Goal: Connect with others: Connect with others

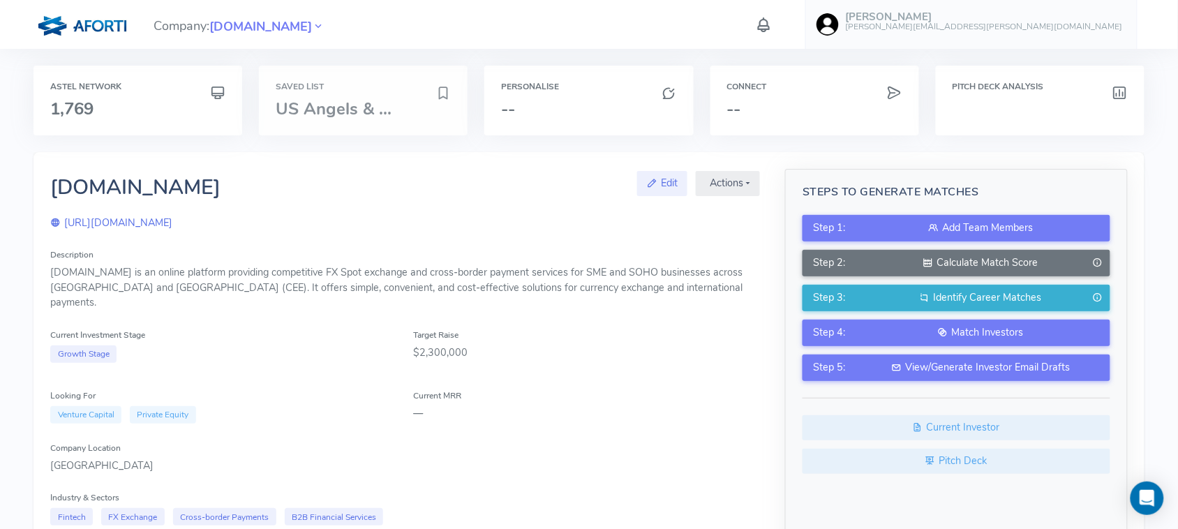
click at [384, 89] on h6 "Saved List" at bounding box center [363, 86] width 175 height 9
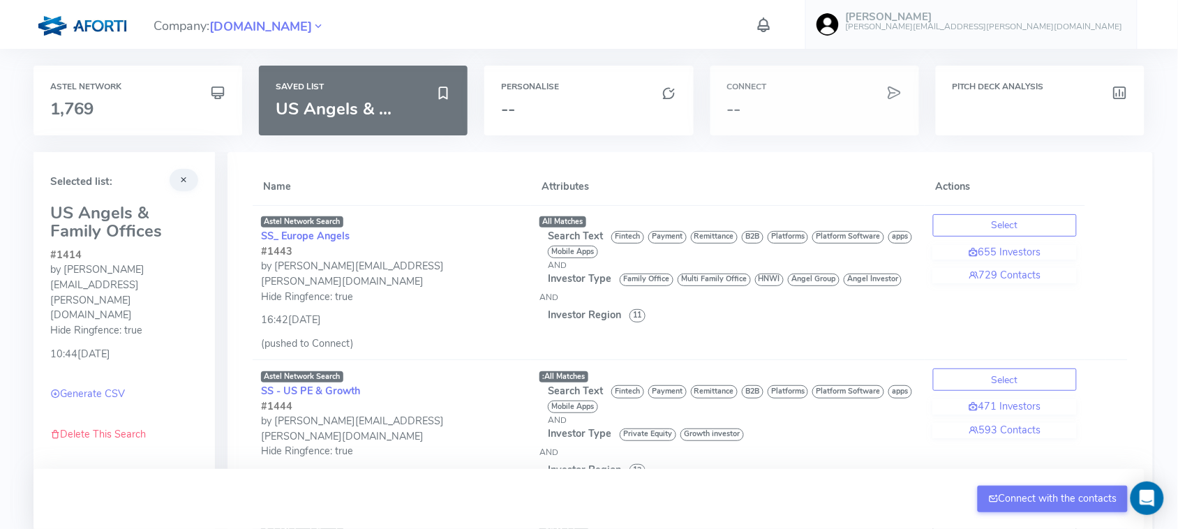
click at [780, 89] on h6 "Connect" at bounding box center [814, 86] width 175 height 9
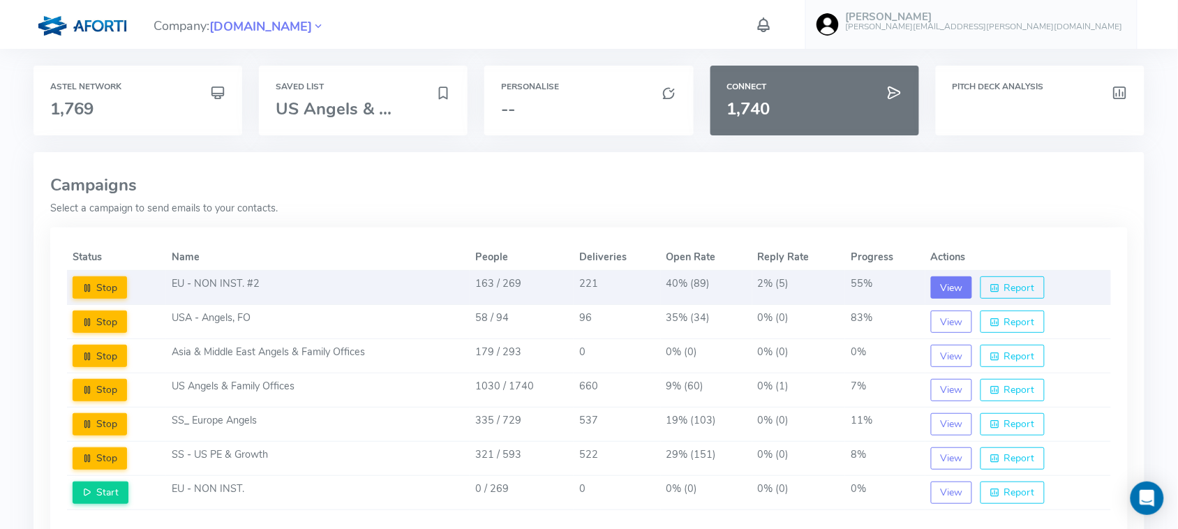
click at [947, 295] on button "View" at bounding box center [952, 287] width 42 height 22
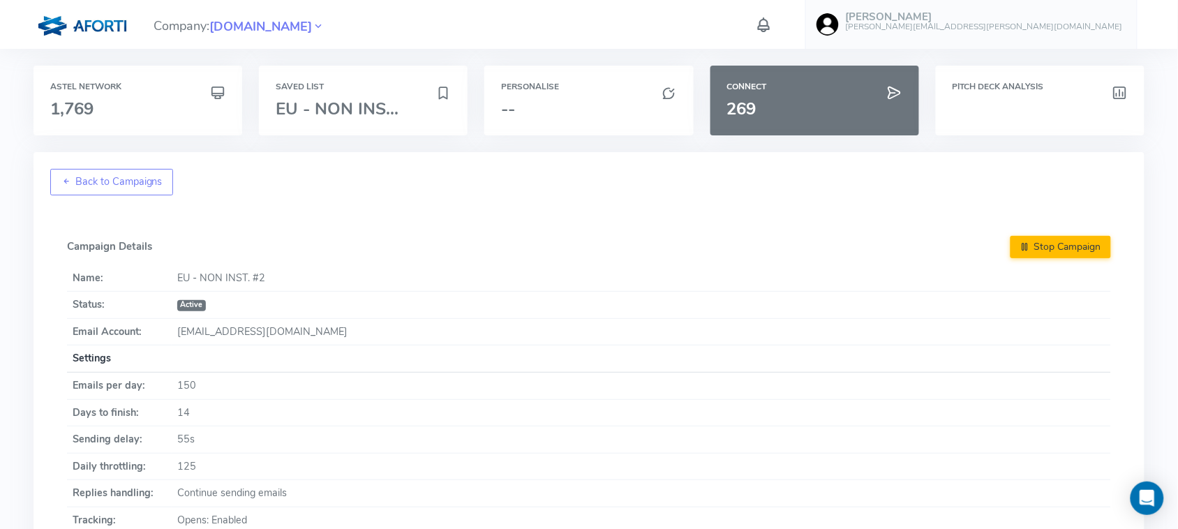
click at [86, 184] on link "Back to Campaigns" at bounding box center [111, 182] width 123 height 27
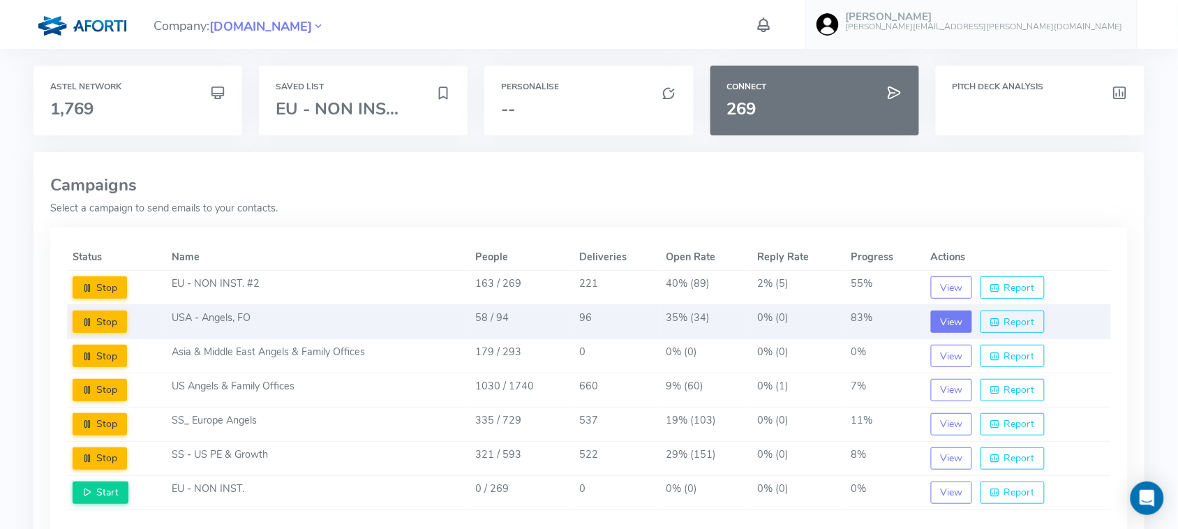
click at [939, 312] on button "View" at bounding box center [952, 322] width 42 height 22
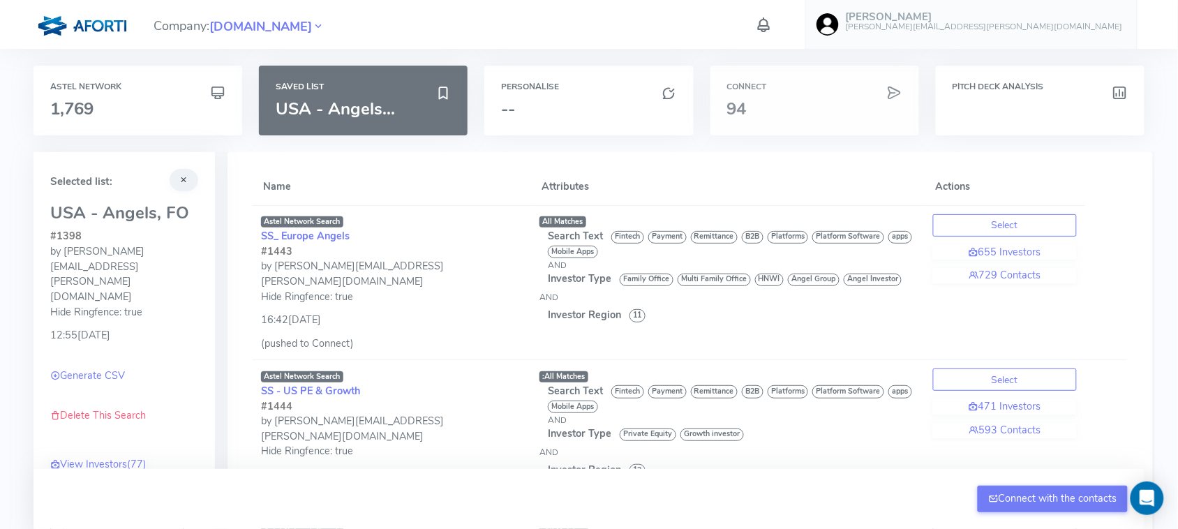
click at [759, 108] on h3 "94" at bounding box center [814, 109] width 175 height 18
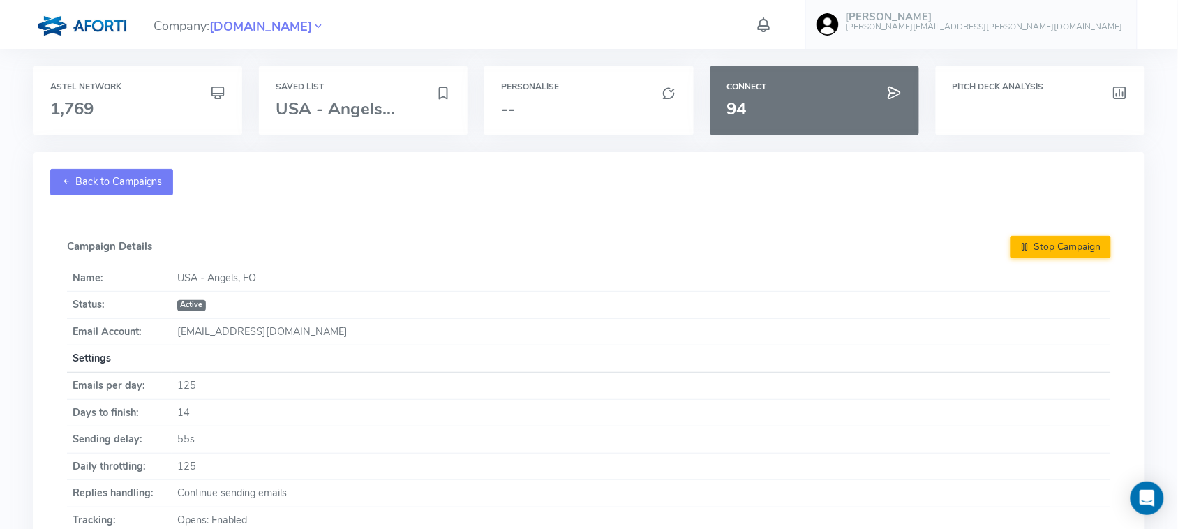
click at [106, 182] on link "Back to Campaigns" at bounding box center [111, 182] width 123 height 27
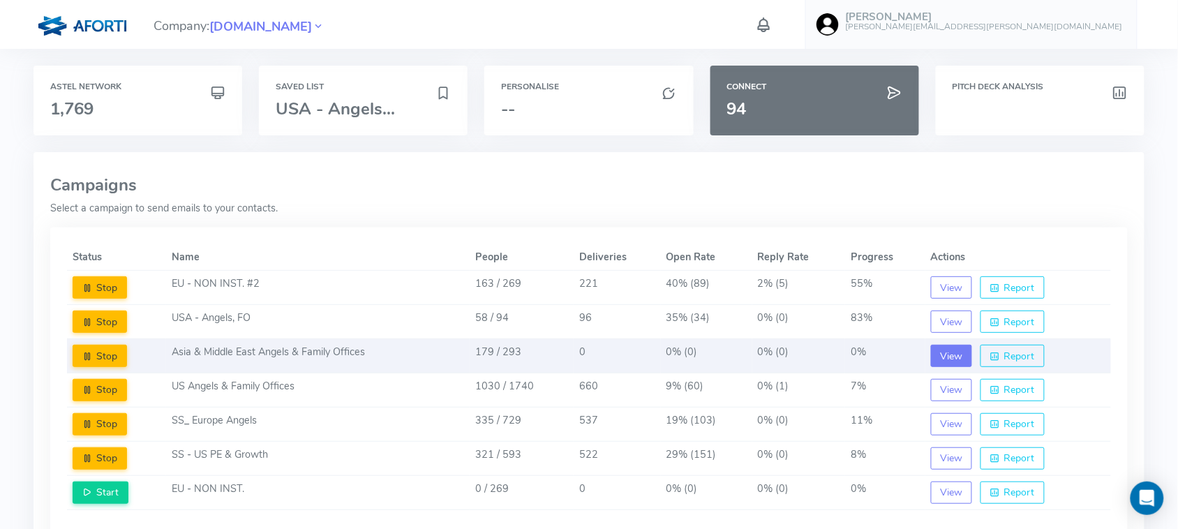
click at [941, 355] on button "View" at bounding box center [952, 356] width 42 height 22
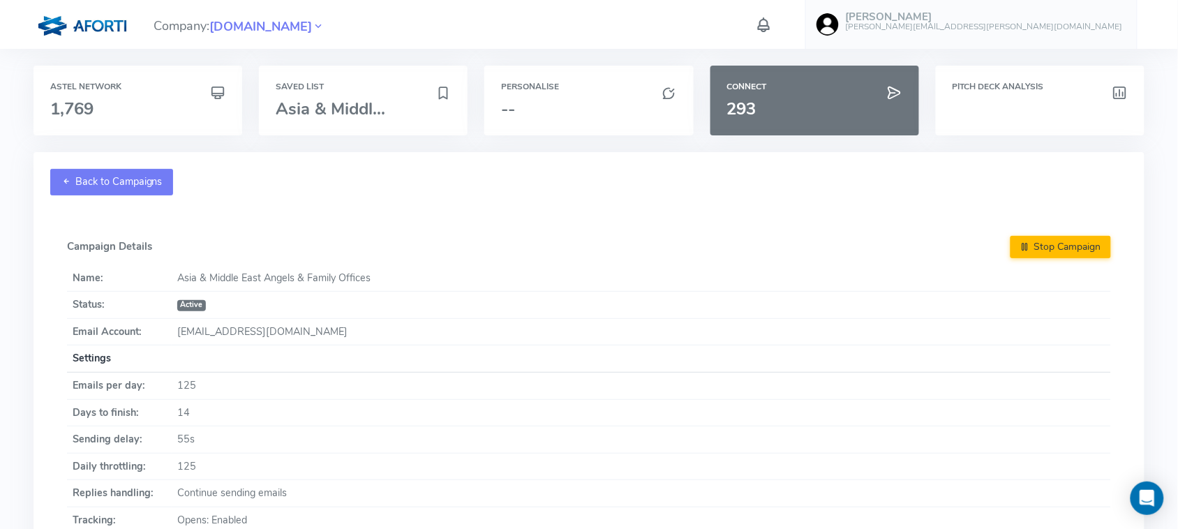
click at [110, 172] on link "Back to Campaigns" at bounding box center [111, 182] width 123 height 27
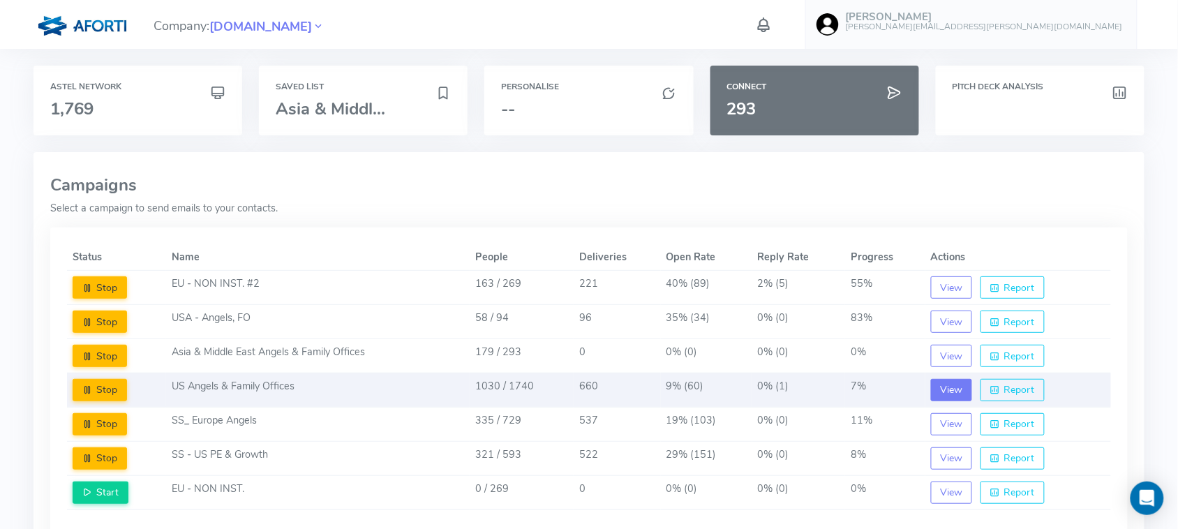
click at [951, 393] on button "View" at bounding box center [952, 390] width 42 height 22
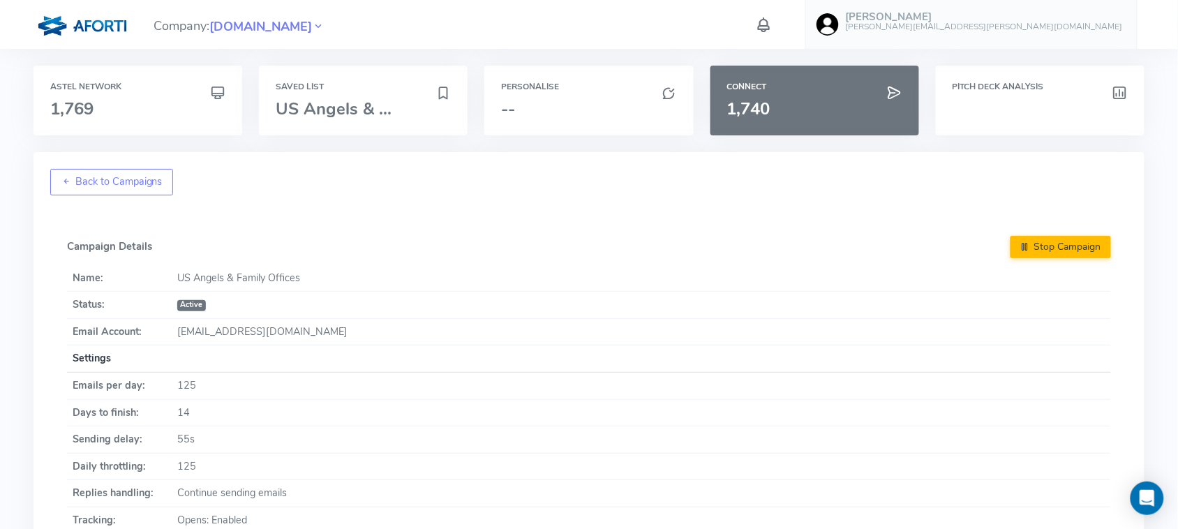
click at [105, 180] on link "Back to Campaigns" at bounding box center [111, 182] width 123 height 27
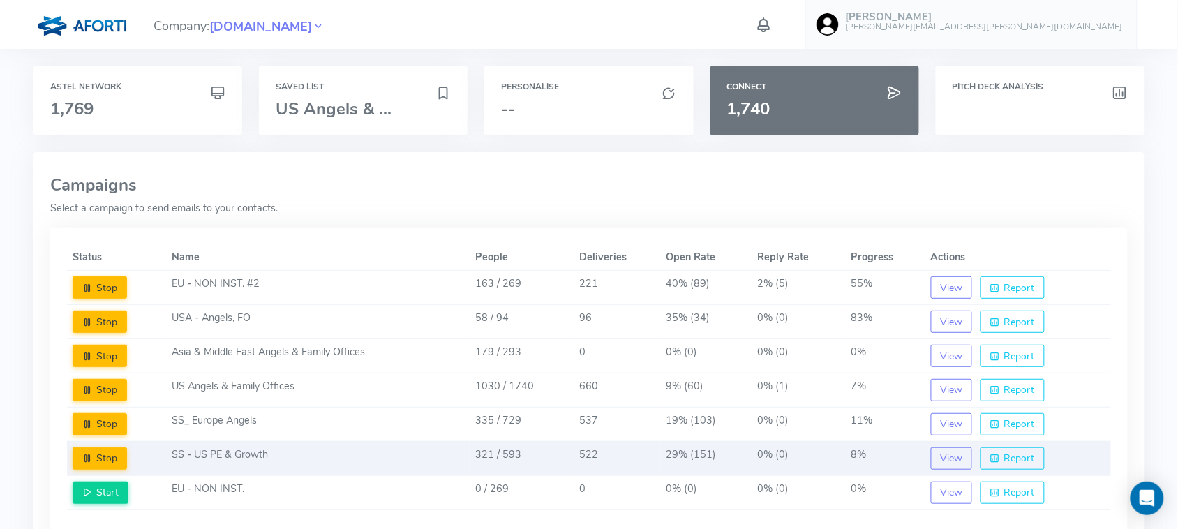
click at [913, 463] on td "8%" at bounding box center [885, 458] width 80 height 34
